Goal: Information Seeking & Learning: Learn about a topic

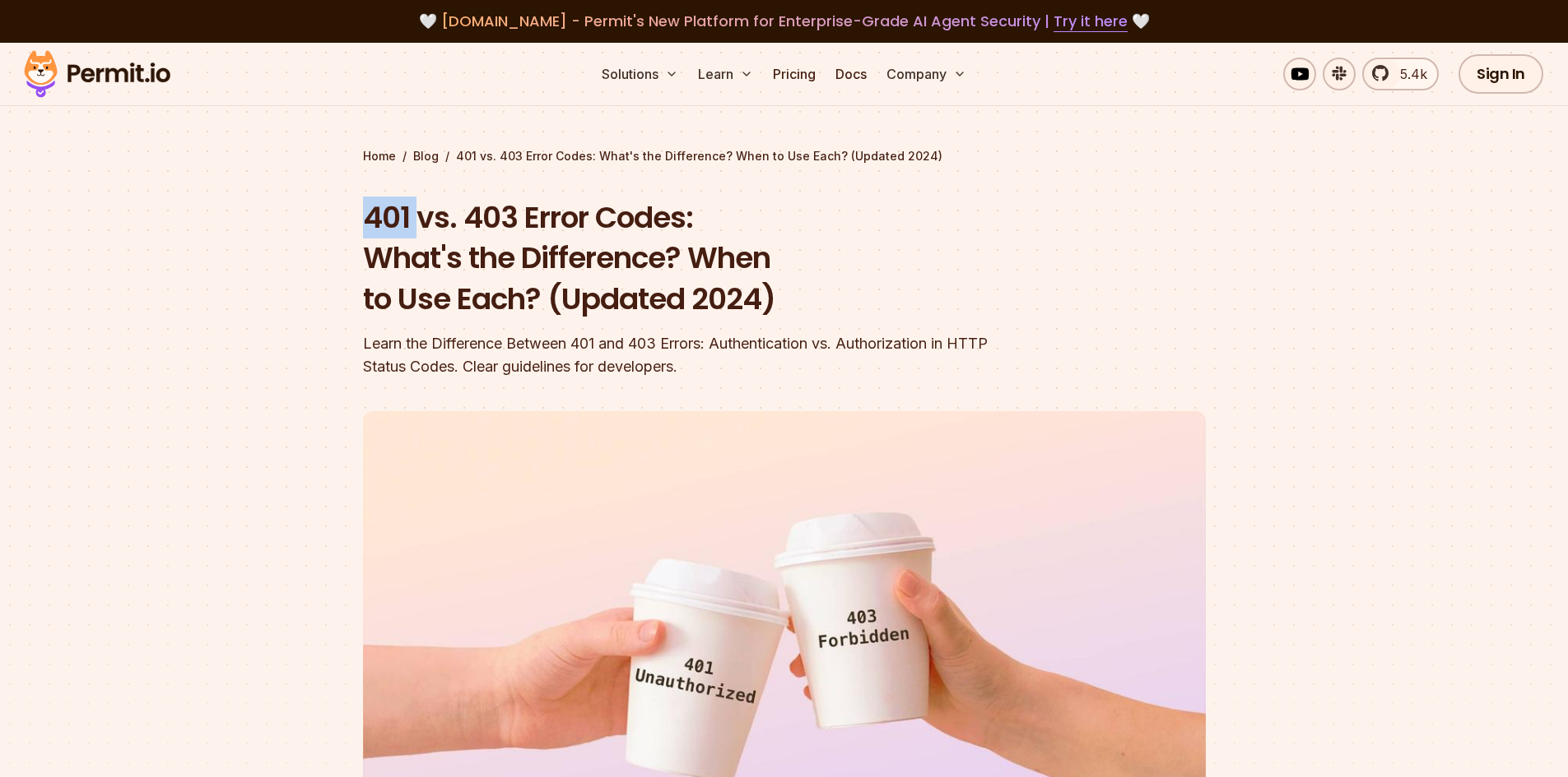
click at [422, 224] on h1 "401 vs. 403 Error Codes: What's the Difference? When to Use Each? (Updated 2024)" at bounding box center [679, 259] width 632 height 123
drag, startPoint x: 467, startPoint y: 214, endPoint x: 538, endPoint y: 221, distance: 71.3
click at [538, 221] on h1 "401 vs. 403 Error Codes: What's the Difference? When to Use Each? (Updated 2024)" at bounding box center [679, 259] width 632 height 123
click at [528, 216] on h1 "401 vs. 403 Error Codes: What's the Difference? When to Use Each? (Updated 2024)" at bounding box center [679, 259] width 632 height 123
drag, startPoint x: 473, startPoint y: 219, endPoint x: 509, endPoint y: 234, distance: 39.0
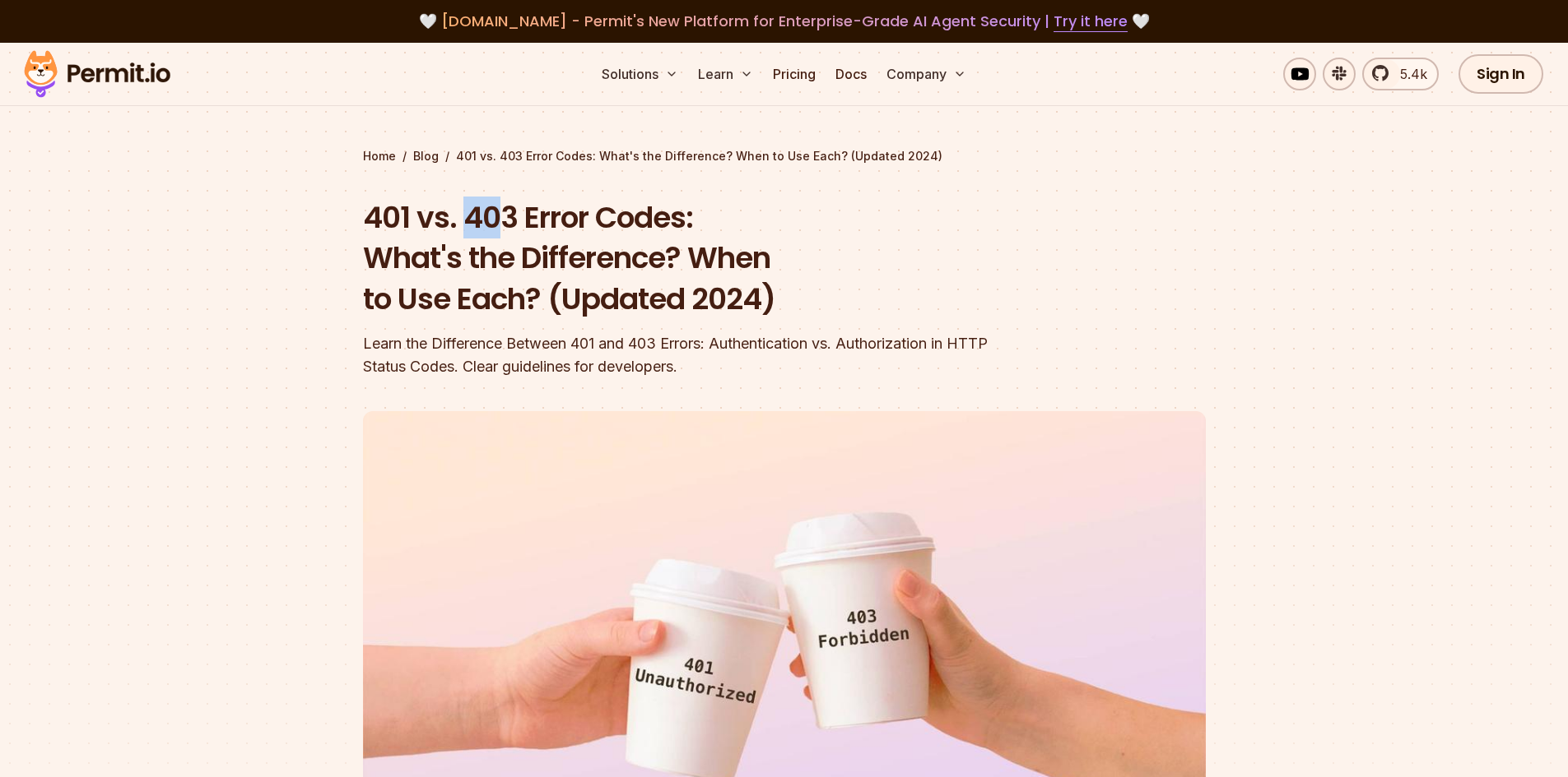
click at [503, 230] on h1 "401 vs. 403 Error Codes: What's the Difference? When to Use Each? (Updated 2024)" at bounding box center [679, 259] width 632 height 123
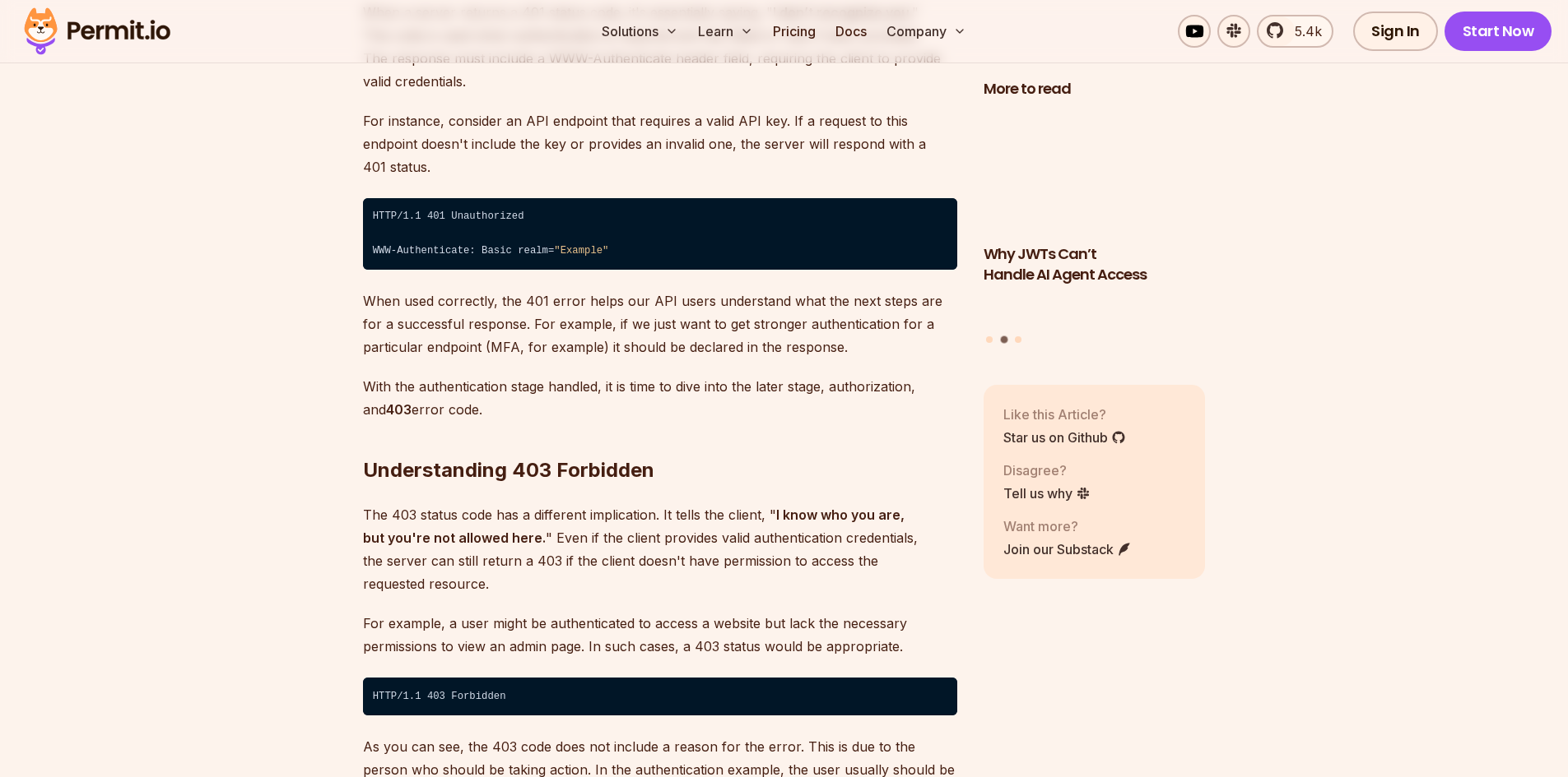
scroll to position [2551, 0]
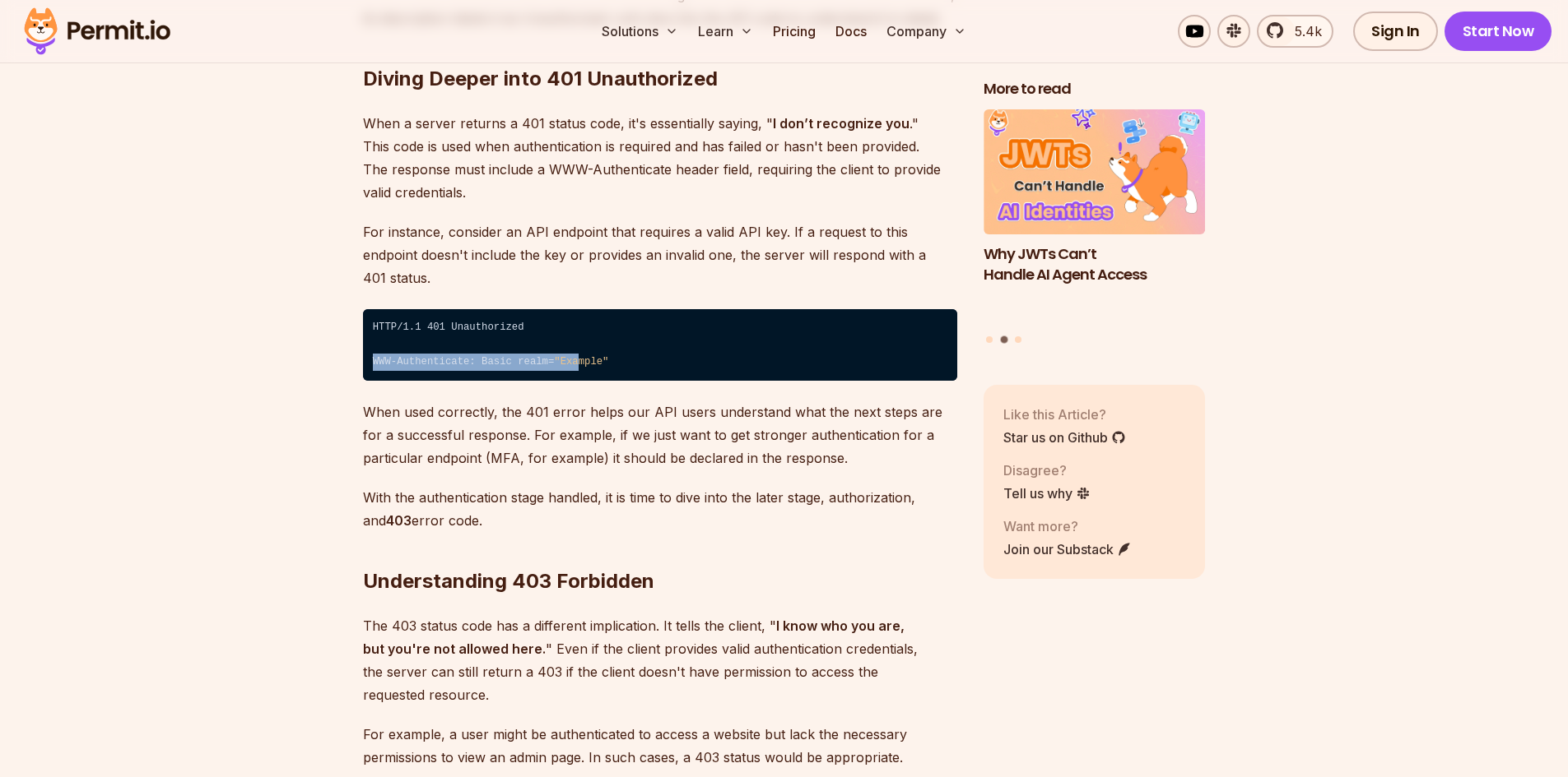
drag, startPoint x: 399, startPoint y: 344, endPoint x: 559, endPoint y: 357, distance: 160.5
click at [559, 357] on code "HTTP/1.1 401 Unauthorized ⁠ WWW-Authenticate: Basic realm= "Example"" at bounding box center [659, 345] width 594 height 72
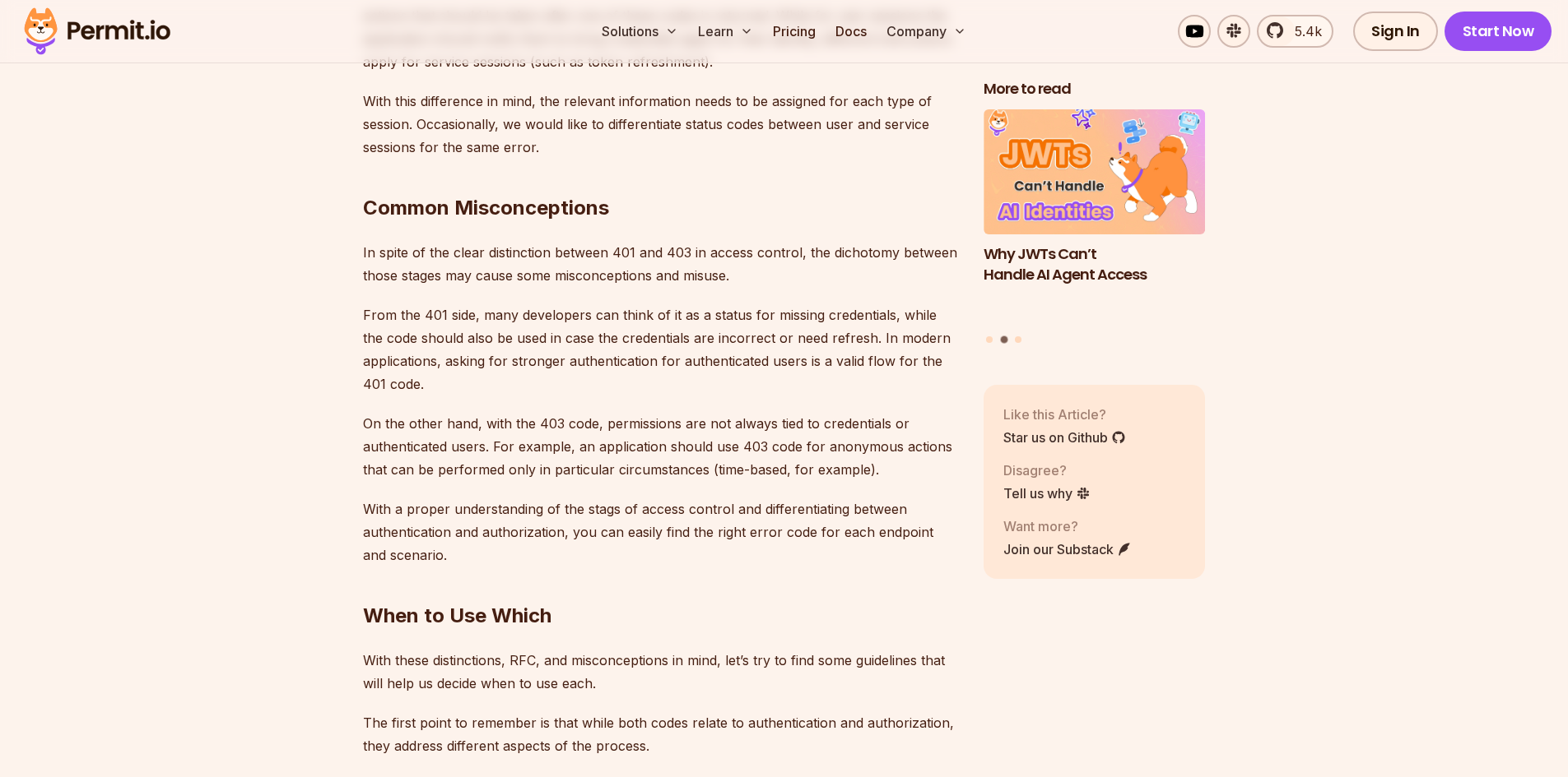
scroll to position [4442, 0]
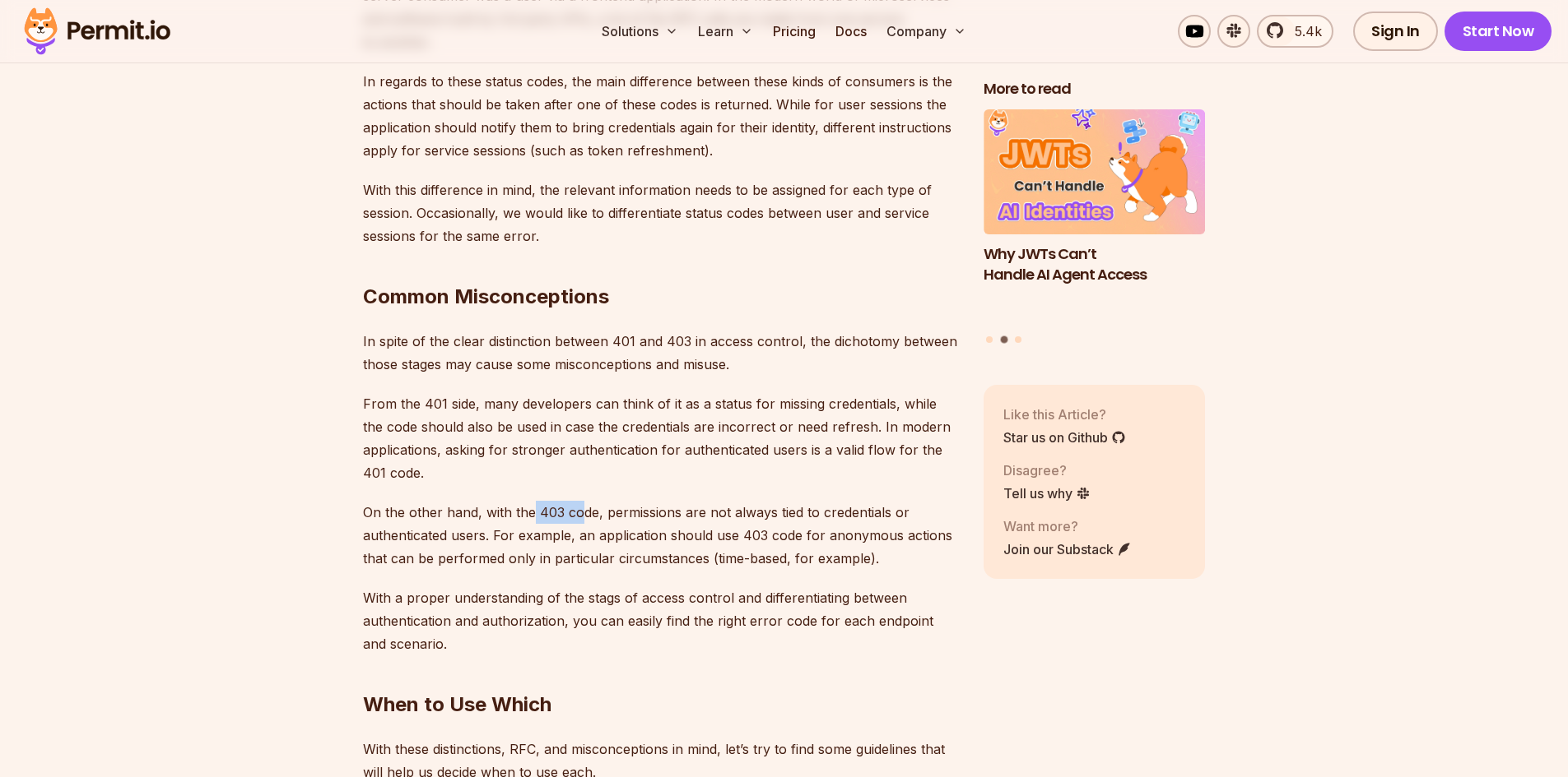
drag, startPoint x: 529, startPoint y: 466, endPoint x: 582, endPoint y: 469, distance: 53.1
click at [582, 501] on p "On the other hand, with the 403 code, permissions are not always tied to creden…" at bounding box center [659, 535] width 594 height 69
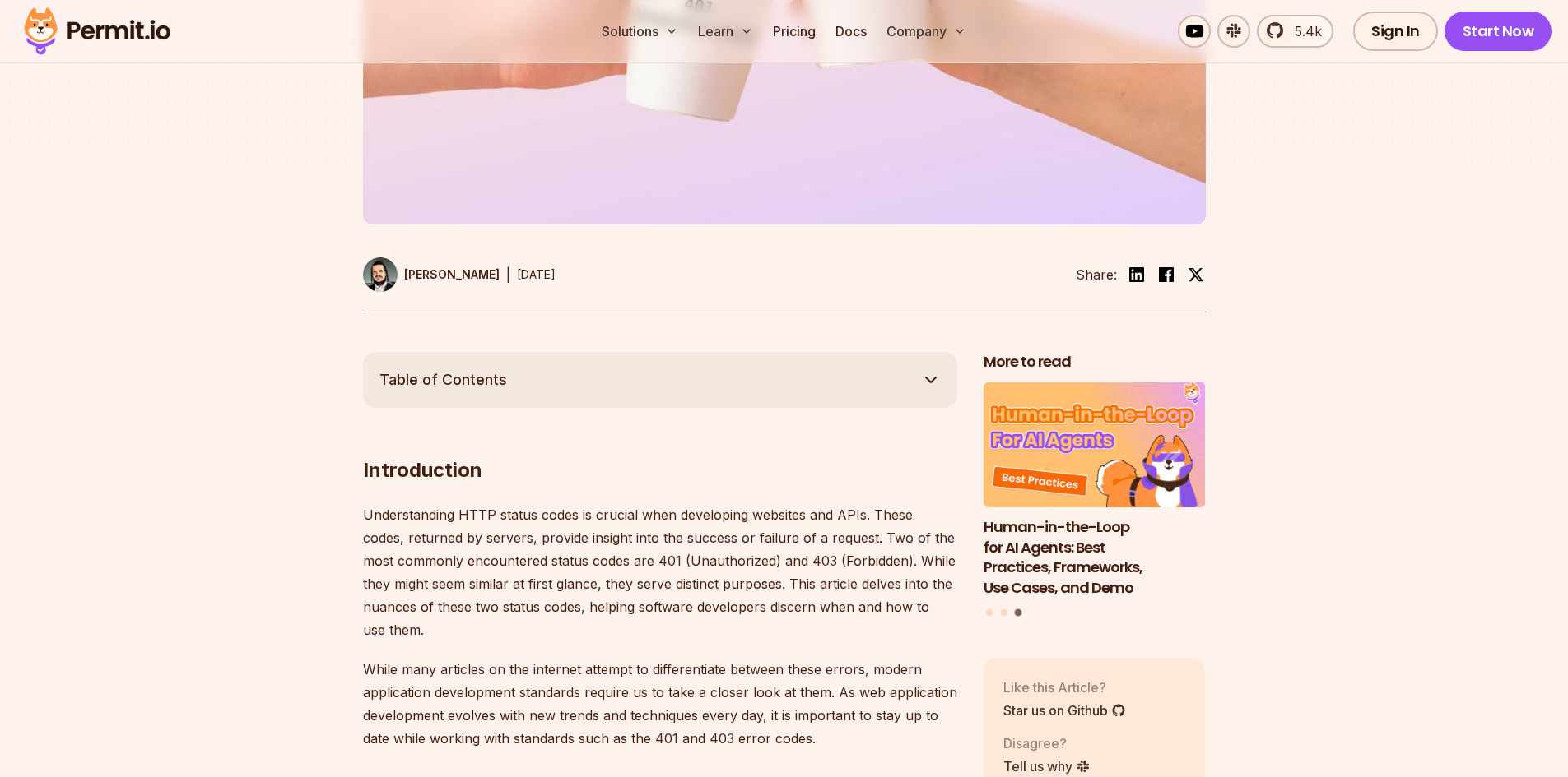
scroll to position [0, 0]
